Goal: Find specific page/section: Find specific page/section

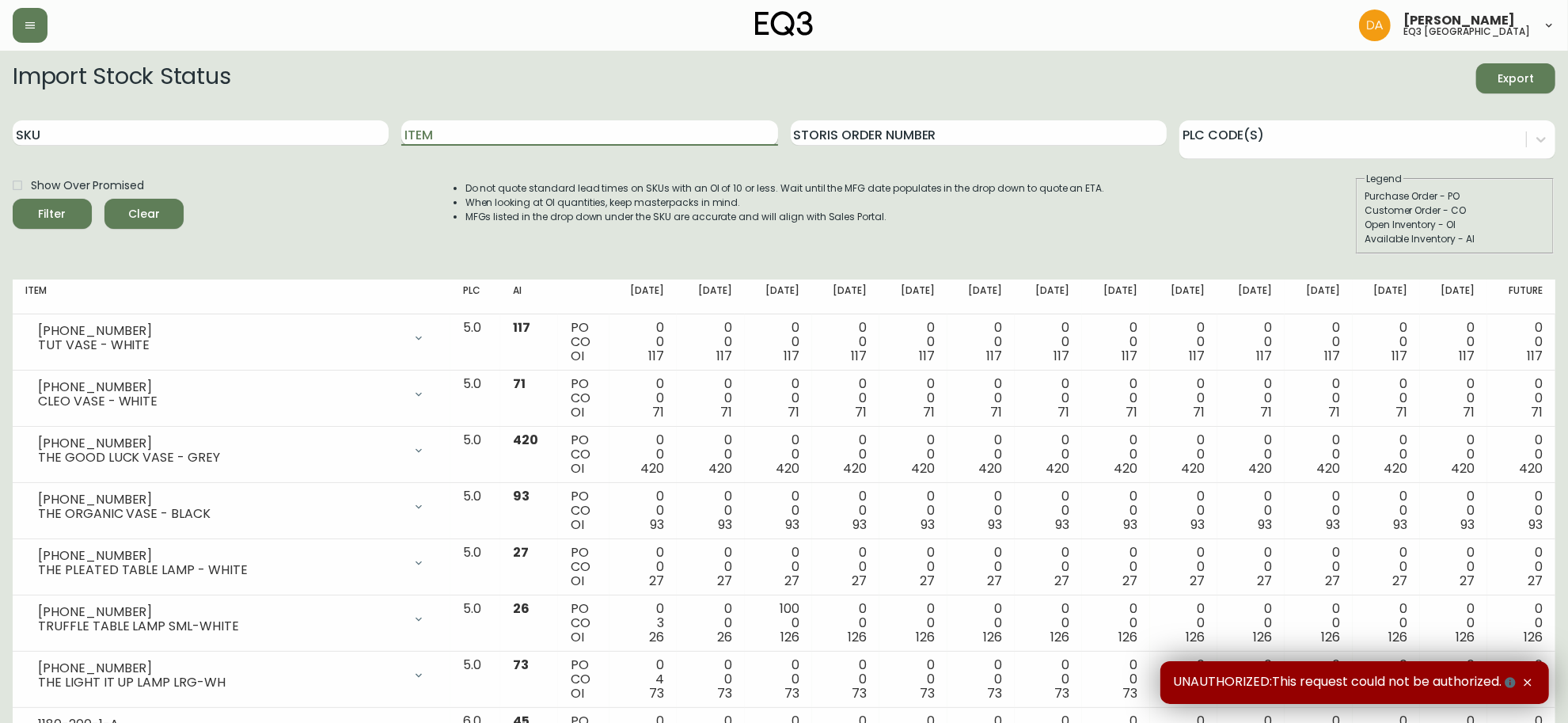
click at [519, 127] on input "Item" at bounding box center [589, 132] width 376 height 25
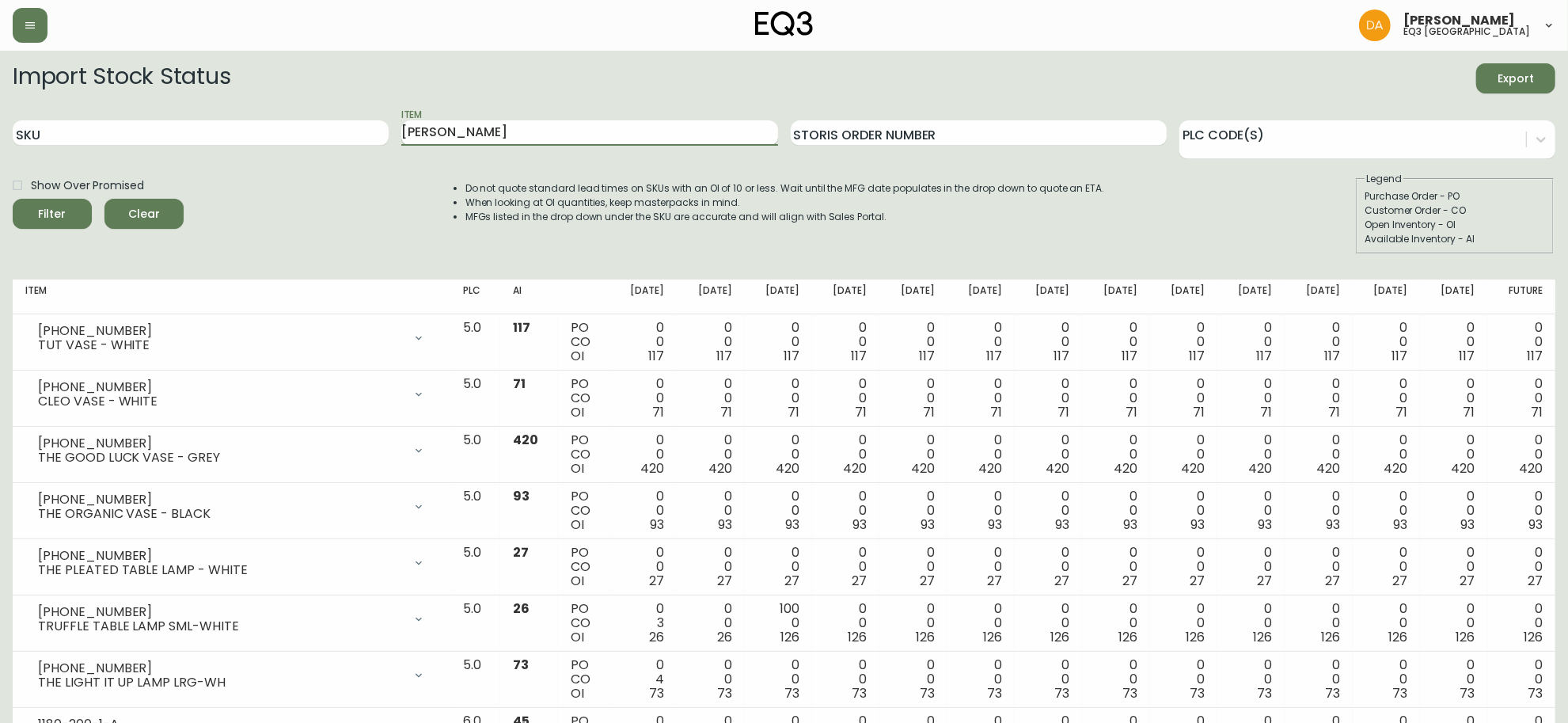
click at [13, 198] on button "Filter" at bounding box center [53, 213] width 79 height 30
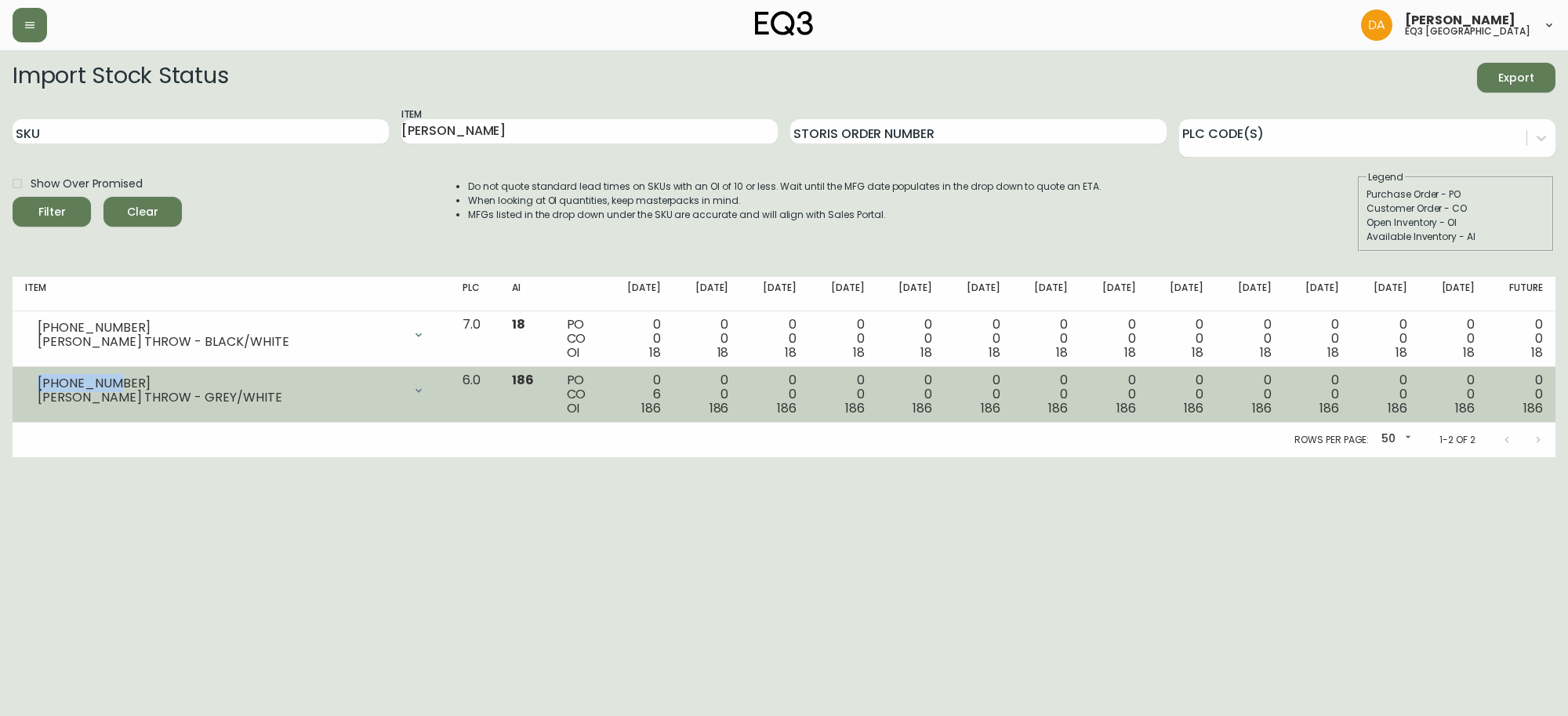
drag, startPoint x: 100, startPoint y: 380, endPoint x: 16, endPoint y: 384, distance: 84.1
click at [16, 384] on td "[PHONE_NUMBER] [PERSON_NAME] THROW - GREY/WHITE Opening Balance 192 ( [DATE] ) …" at bounding box center [231, 395] width 437 height 56
copy div "[PHONE_NUMBER]"
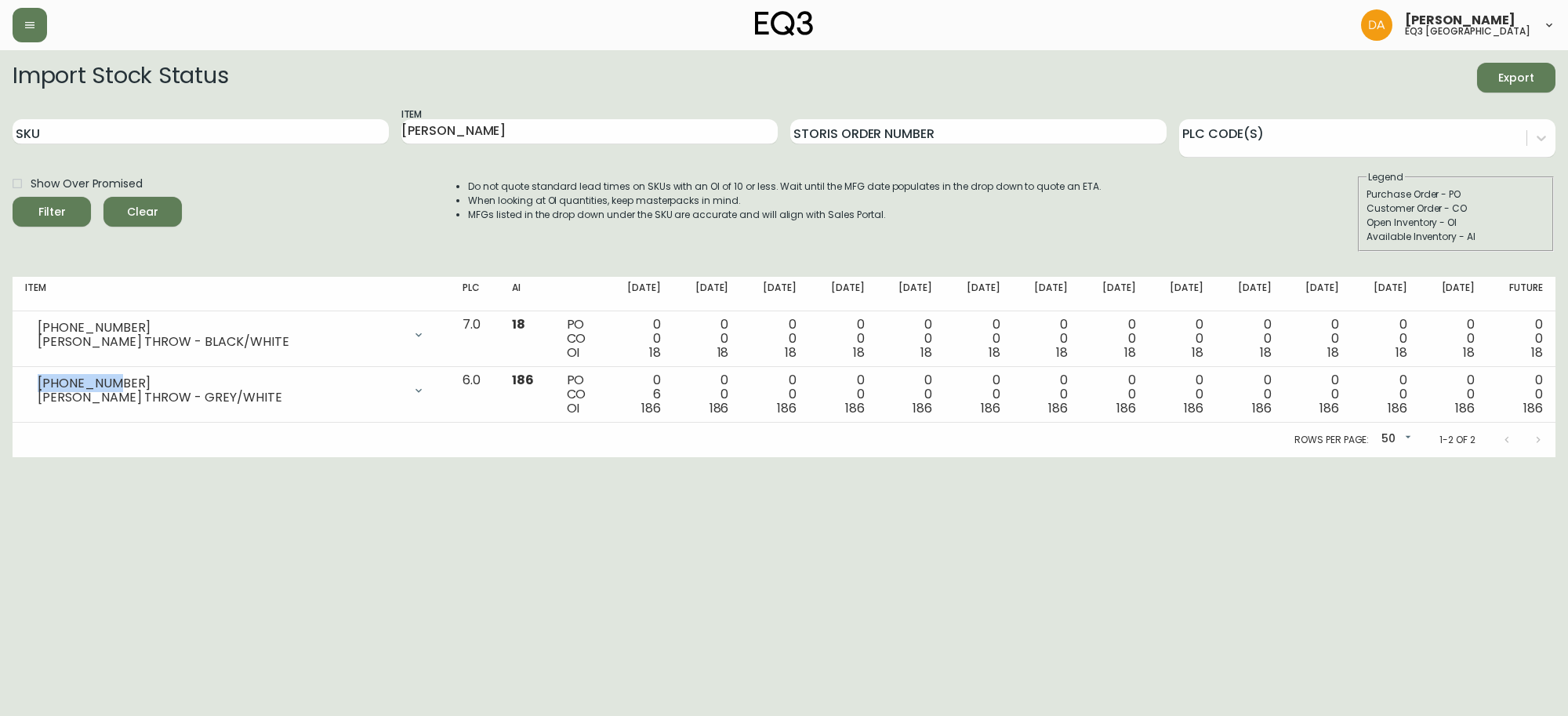
click at [279, 205] on div "Show Over Promised Filter Clear Do not quote standard lead times on SKUs with a…" at bounding box center [784, 210] width 1542 height 81
drag, startPoint x: 463, startPoint y: 132, endPoint x: 370, endPoint y: 135, distance: 93.0
click at [370, 135] on div "SKU Item [PERSON_NAME] Storis Order Number PLC Code(s)" at bounding box center [784, 132] width 1542 height 51
type input "SOREN"
click at [13, 196] on button "Filter" at bounding box center [52, 211] width 79 height 30
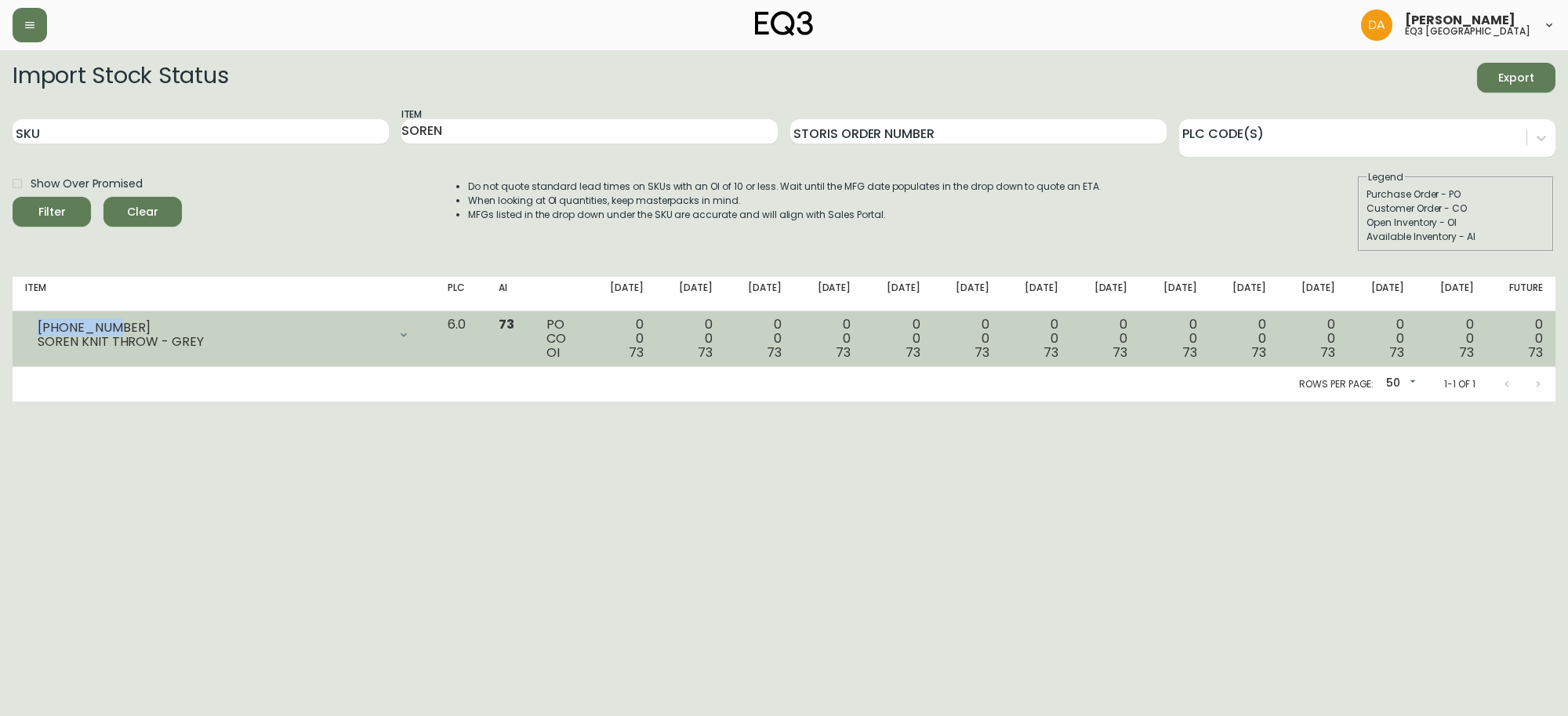
drag, startPoint x: 131, startPoint y: 327, endPoint x: 33, endPoint y: 321, distance: 98.2
click at [33, 321] on div "[PHONE_NUMBER] SOREN KNIT THROW - GREY" at bounding box center [223, 335] width 397 height 35
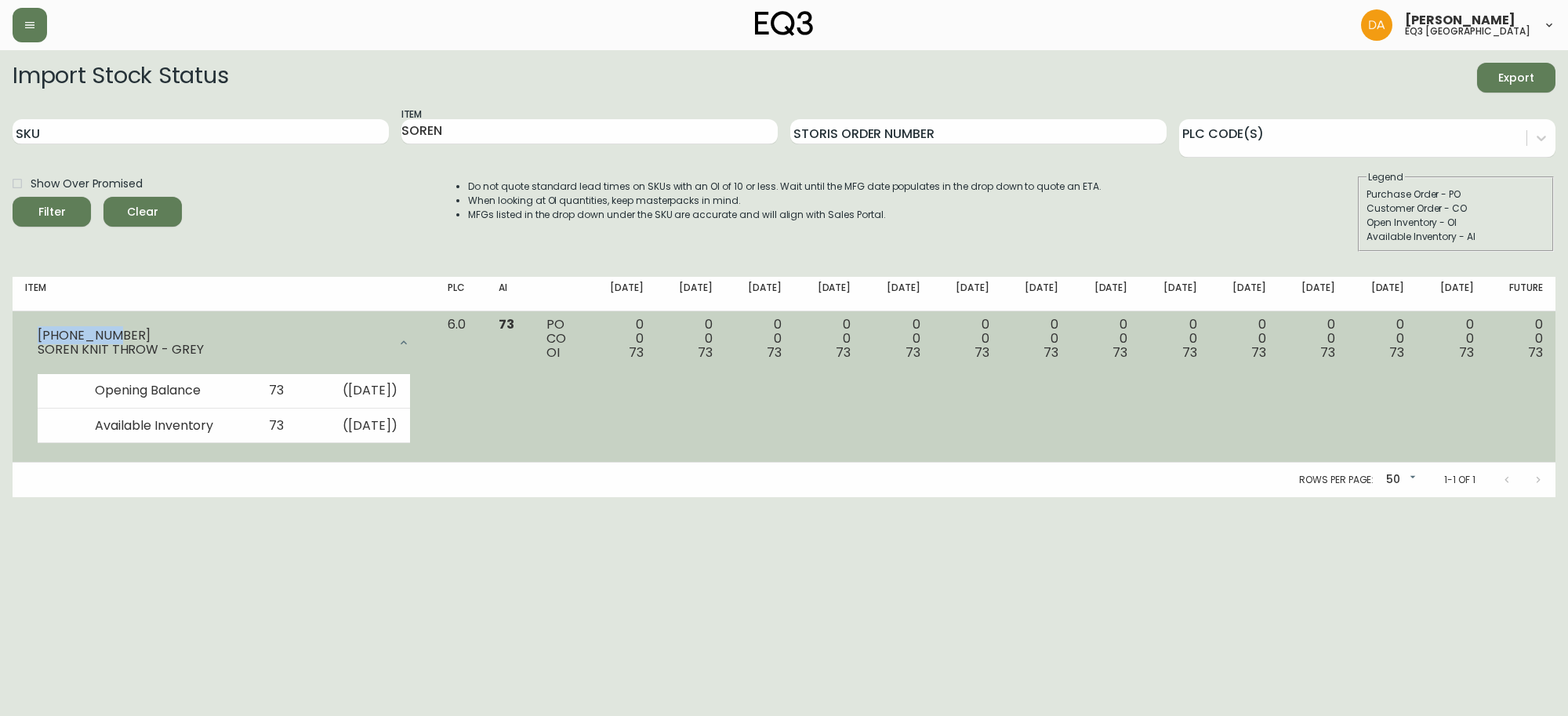
copy div "[PHONE_NUMBER]"
